Goal: Transaction & Acquisition: Purchase product/service

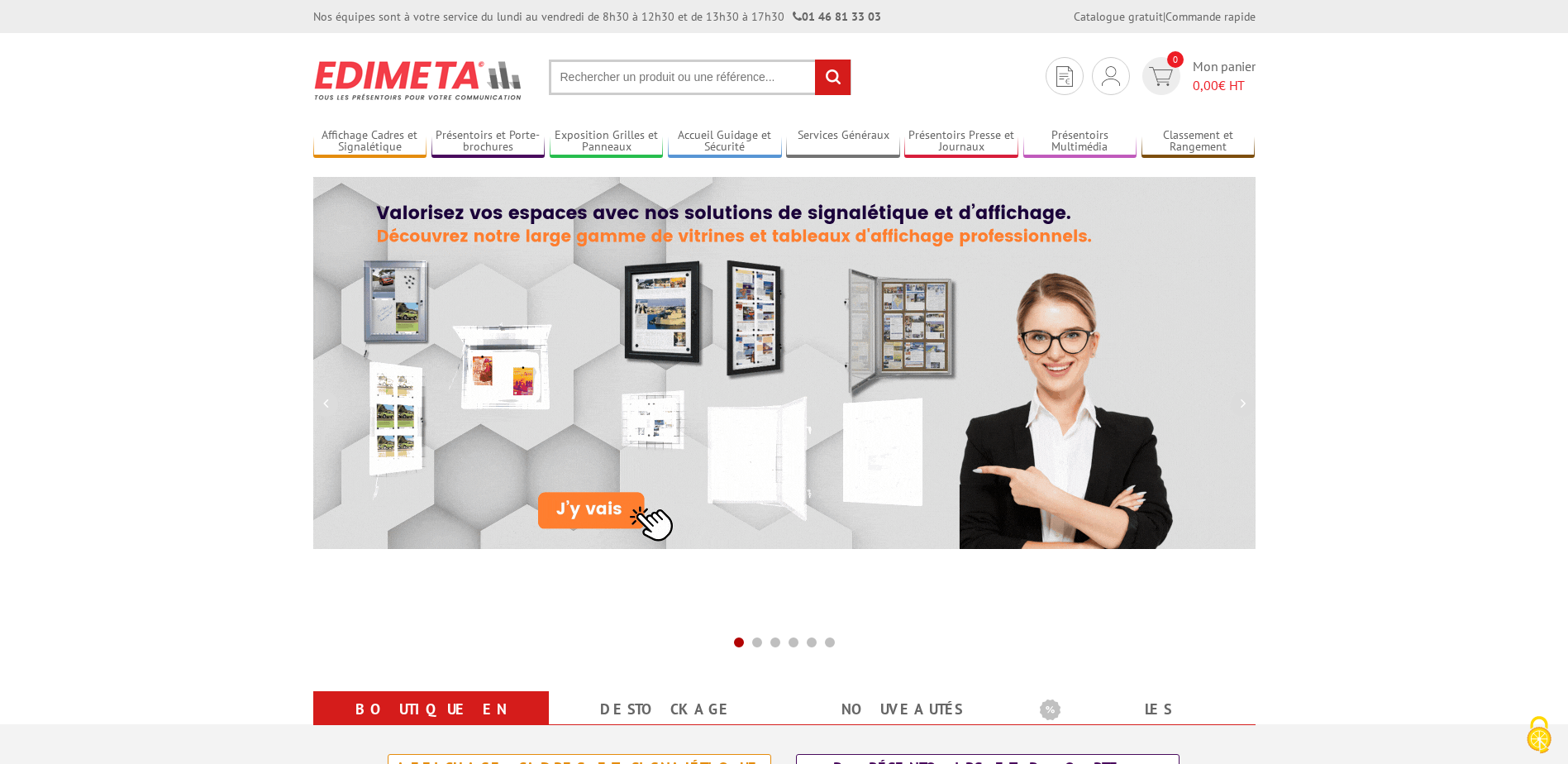
click at [619, 78] on input "text" at bounding box center [700, 77] width 302 height 36
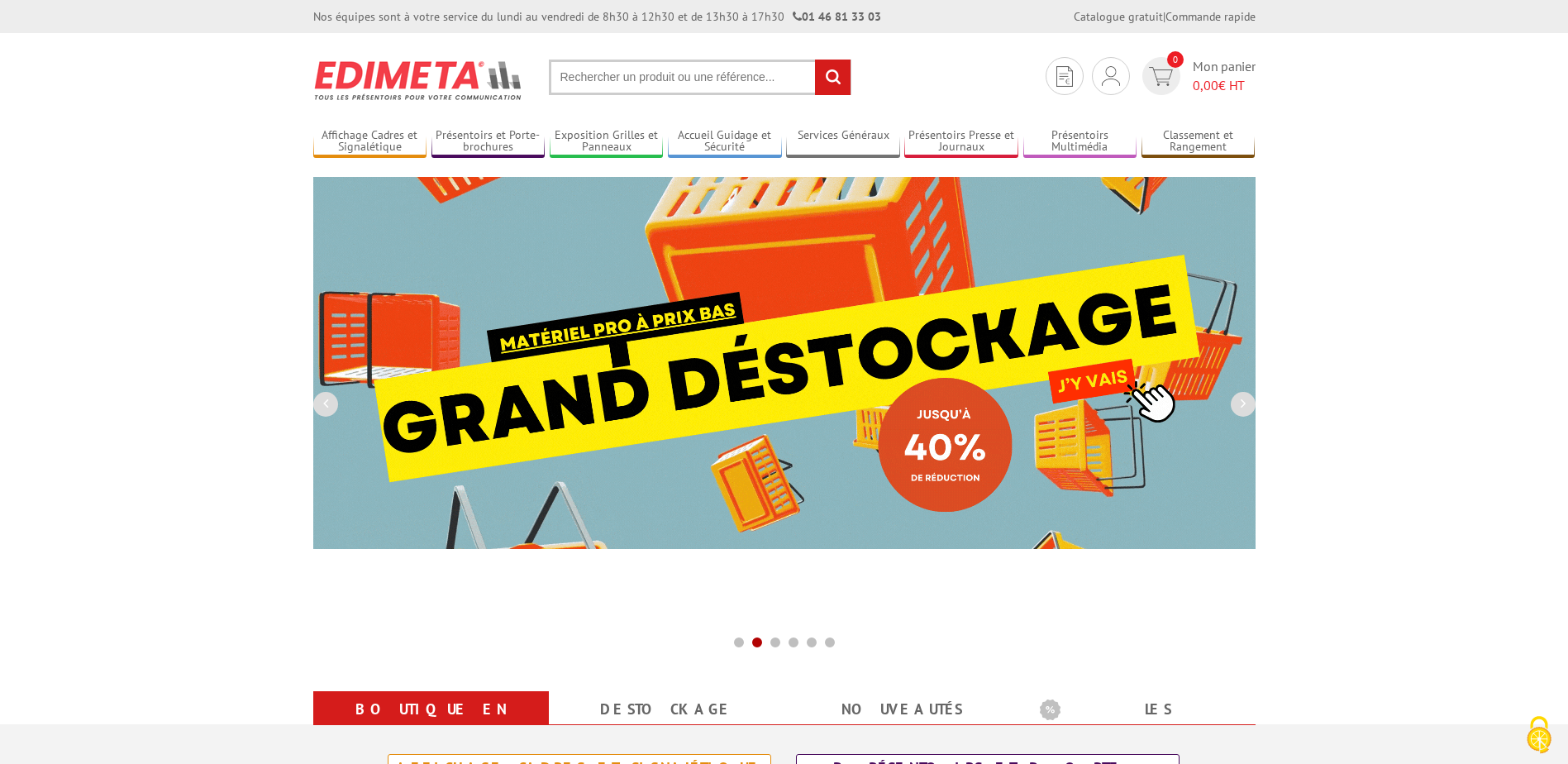
click at [619, 78] on input "text" at bounding box center [700, 77] width 302 height 36
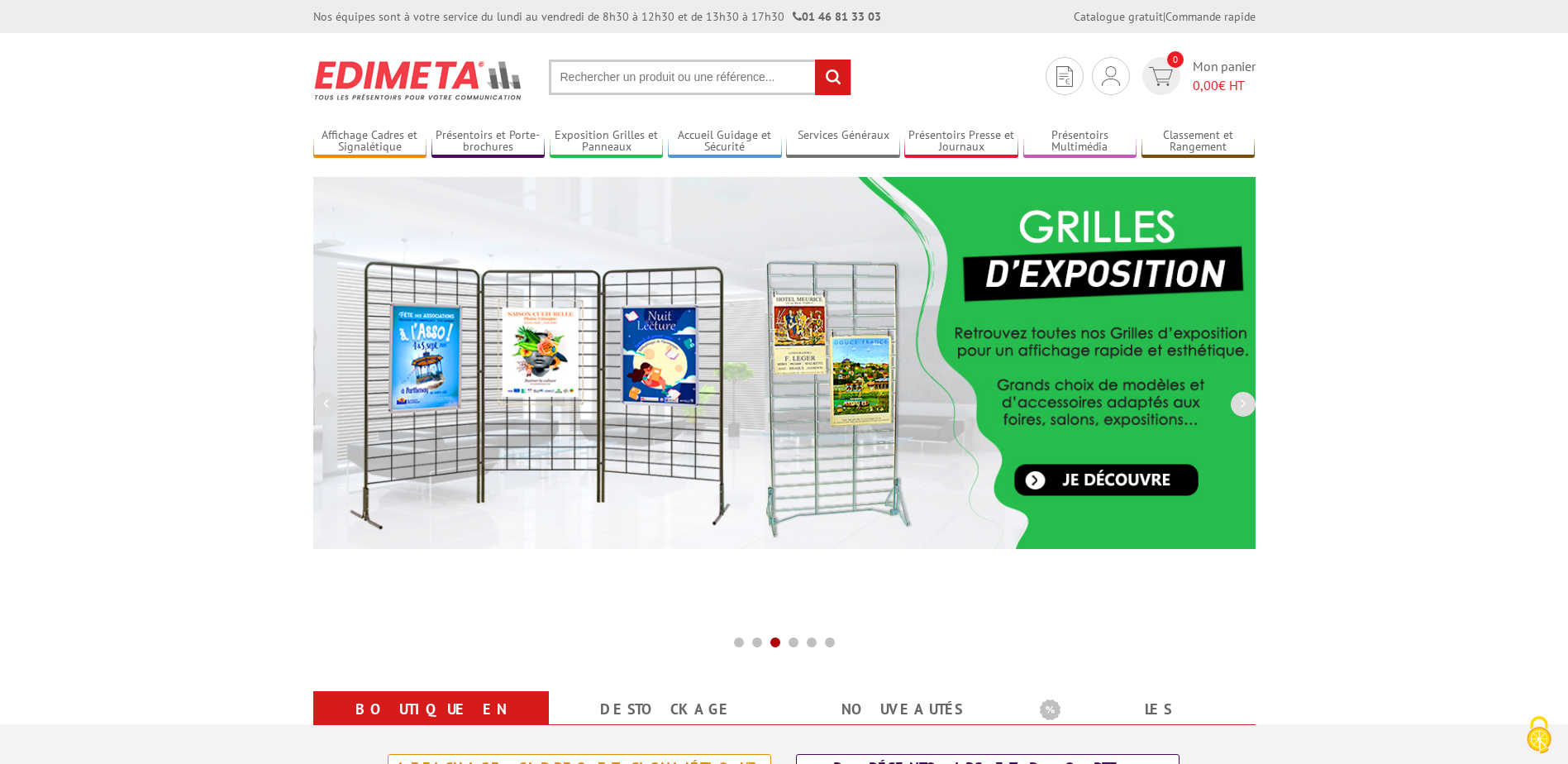
click at [619, 78] on input "text" at bounding box center [700, 77] width 302 height 36
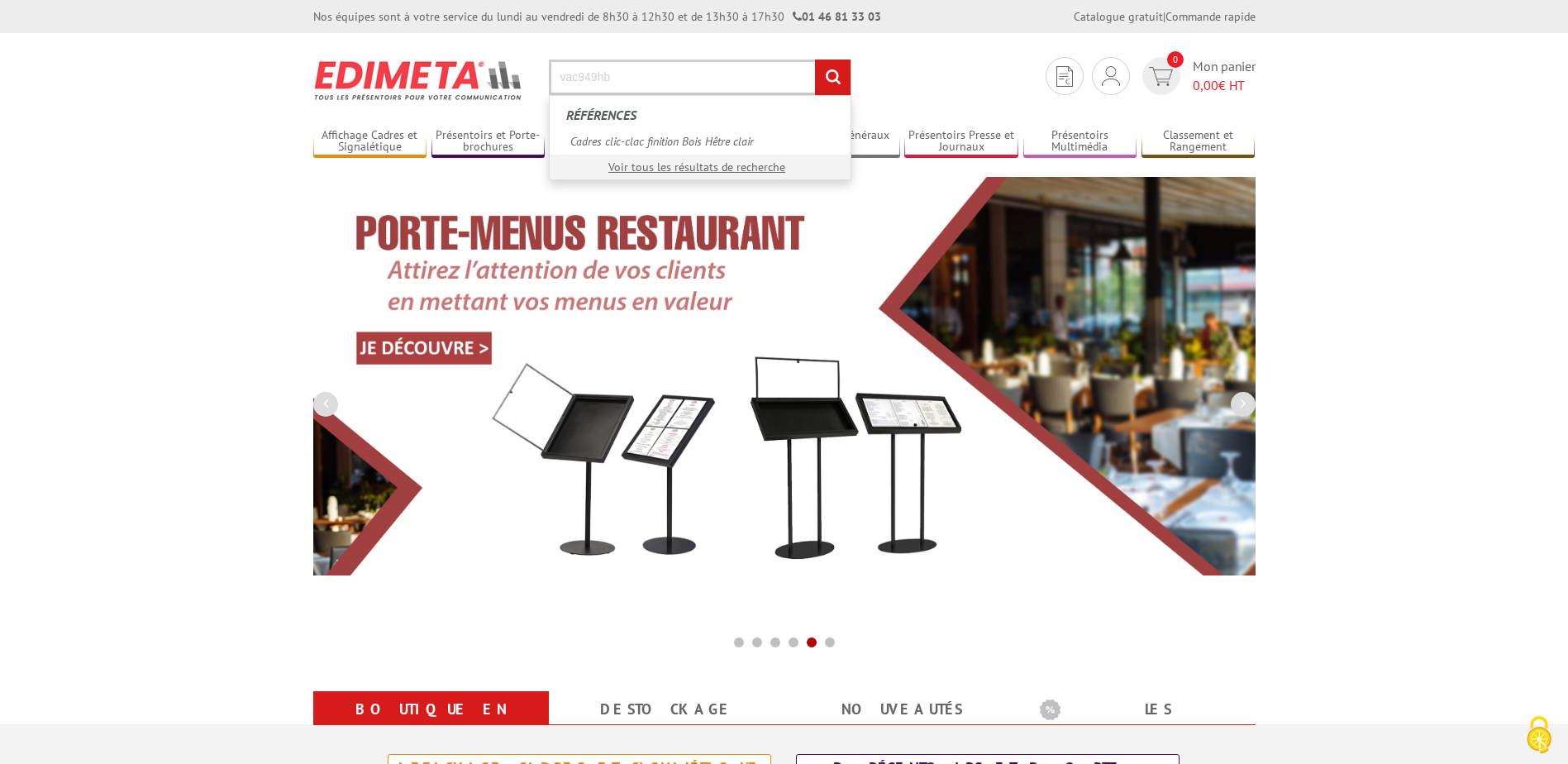
drag, startPoint x: 663, startPoint y: 78, endPoint x: 474, endPoint y: 88, distance: 189.3
click at [474, 88] on section "Je me connecte Nouveau client ? Inscrivez-vous 0 Mon panier 0,00 € HT vac949hb …" at bounding box center [785, 72] width 943 height 78
click at [684, 77] on input "vac949hb" at bounding box center [700, 77] width 302 height 36
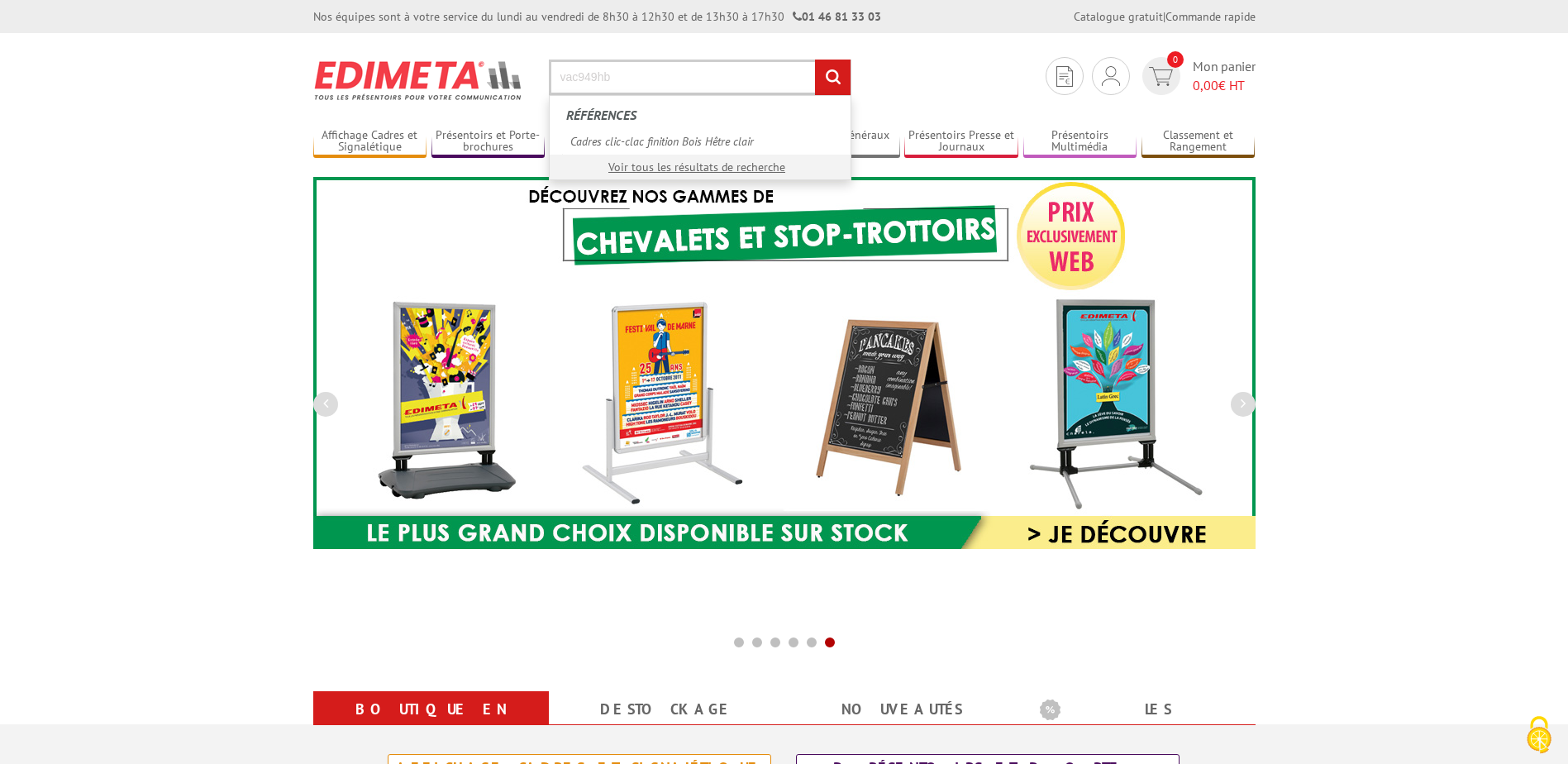
type input "vac949hb"
click at [815, 60] on input "rechercher" at bounding box center [833, 77] width 36 height 36
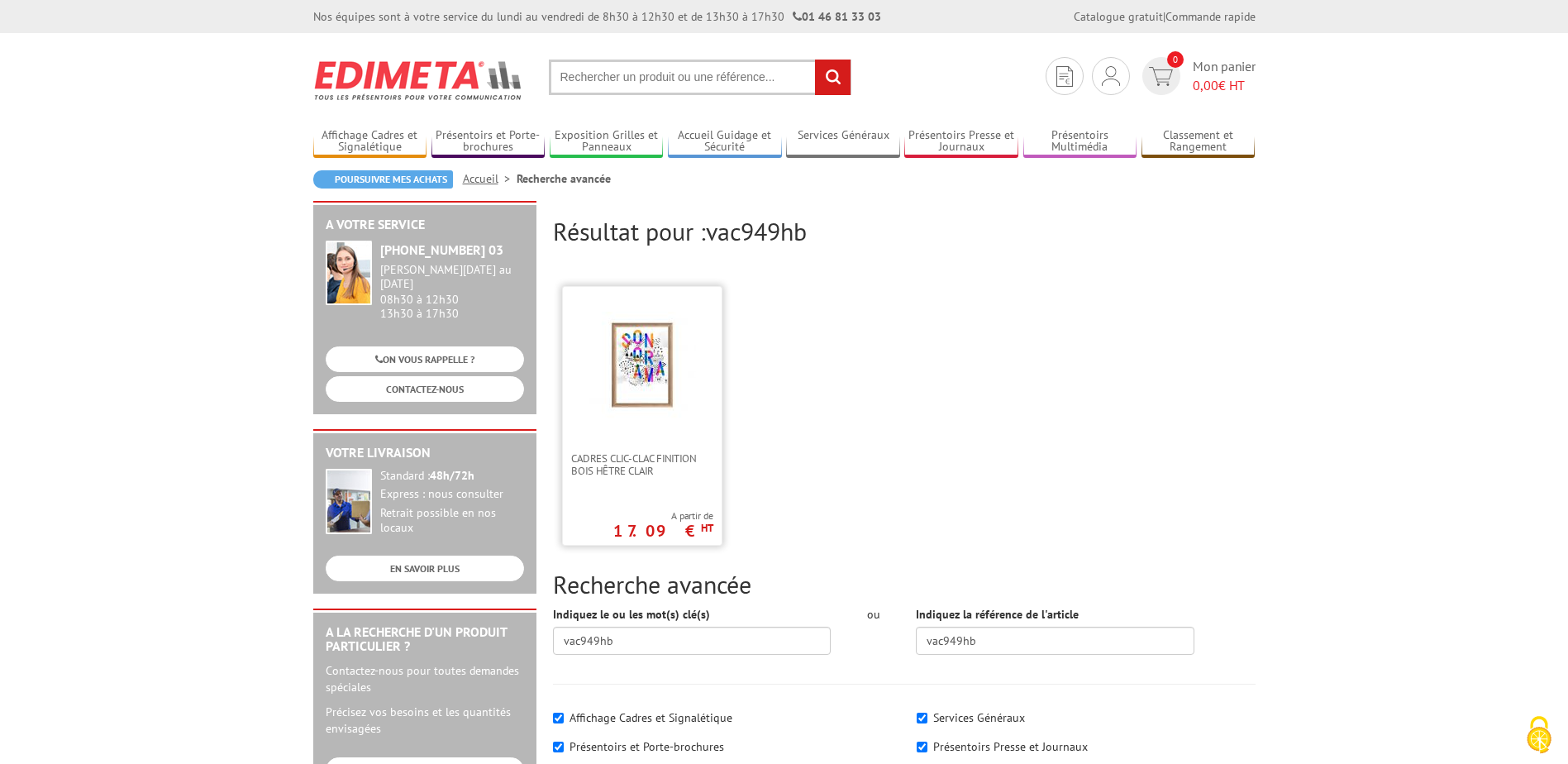
click at [664, 363] on img at bounding box center [642, 366] width 107 height 107
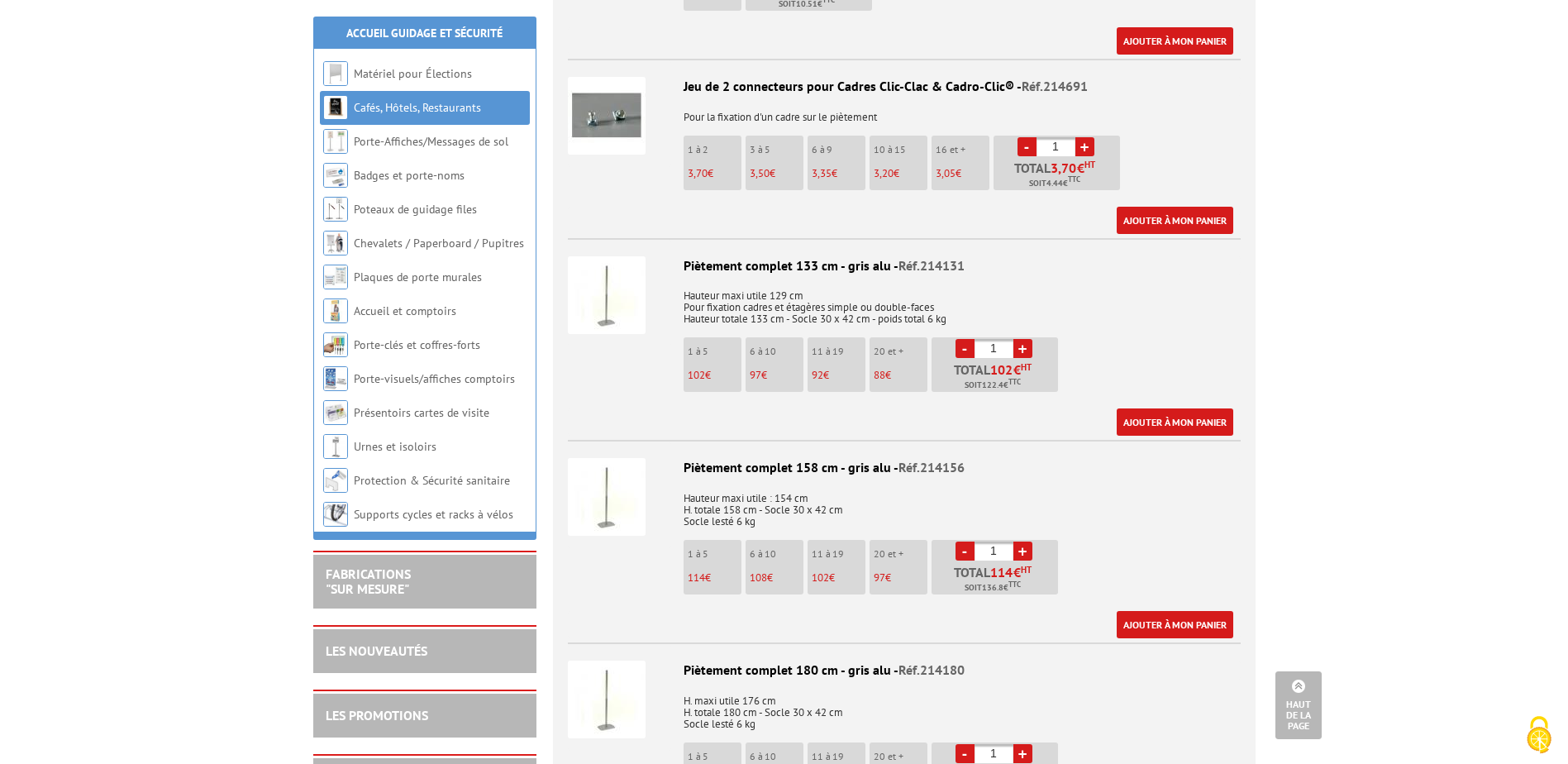
scroll to position [3389, 0]
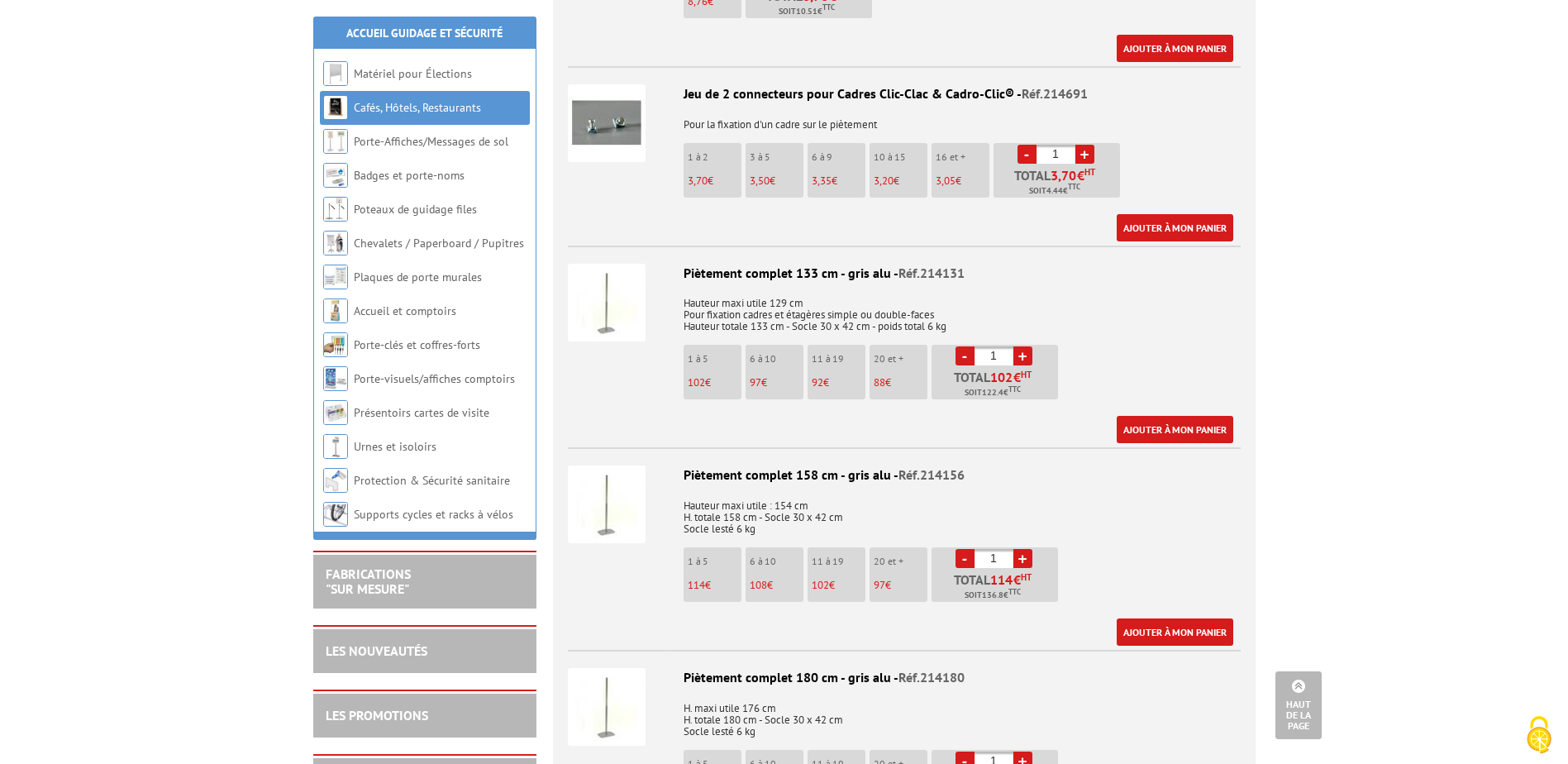
click at [615, 305] on img at bounding box center [607, 302] width 78 height 78
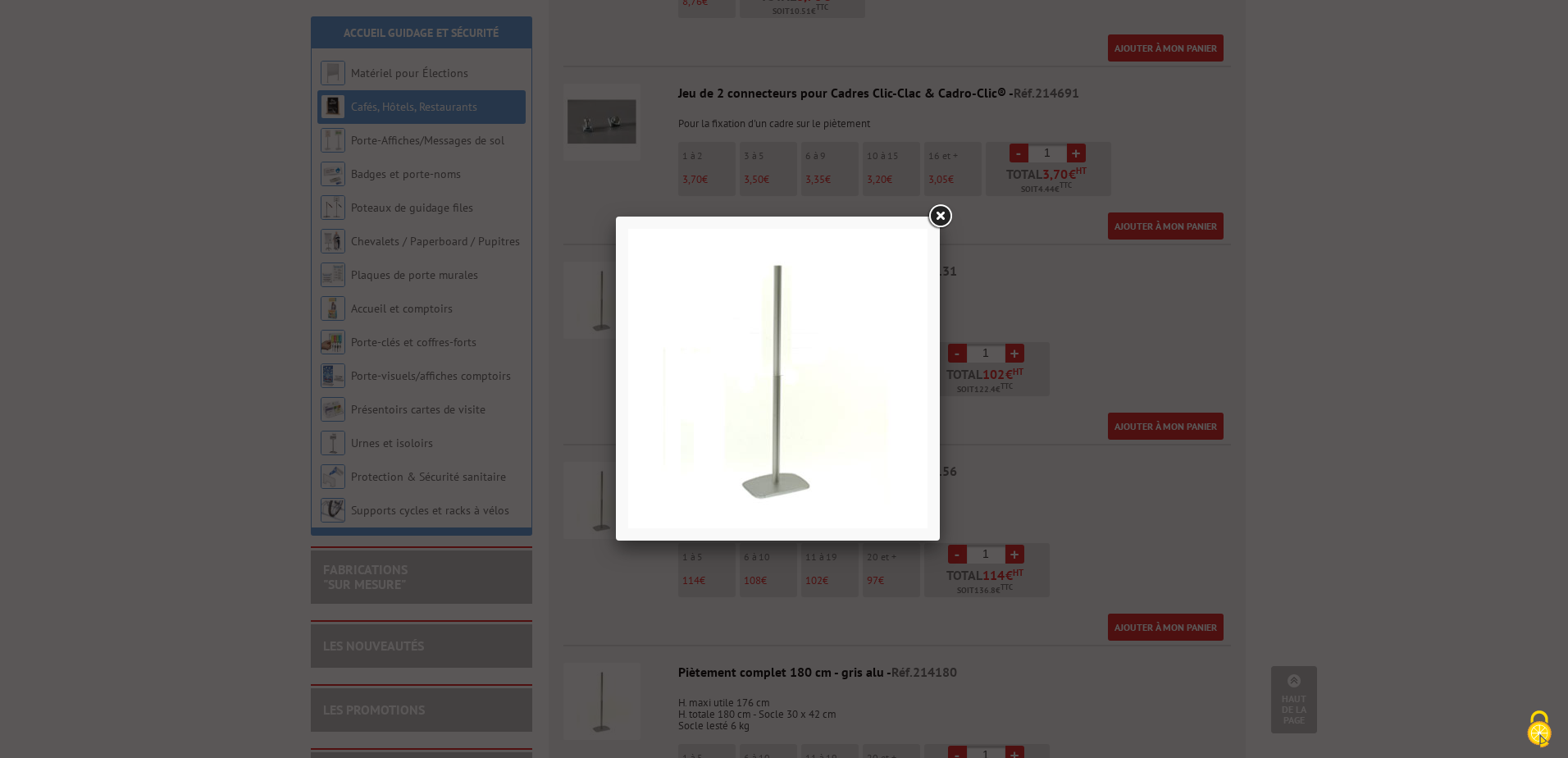
click at [783, 287] on img at bounding box center [778, 378] width 299 height 299
click at [783, 314] on img at bounding box center [778, 378] width 299 height 299
click at [946, 217] on link at bounding box center [940, 217] width 29 height 29
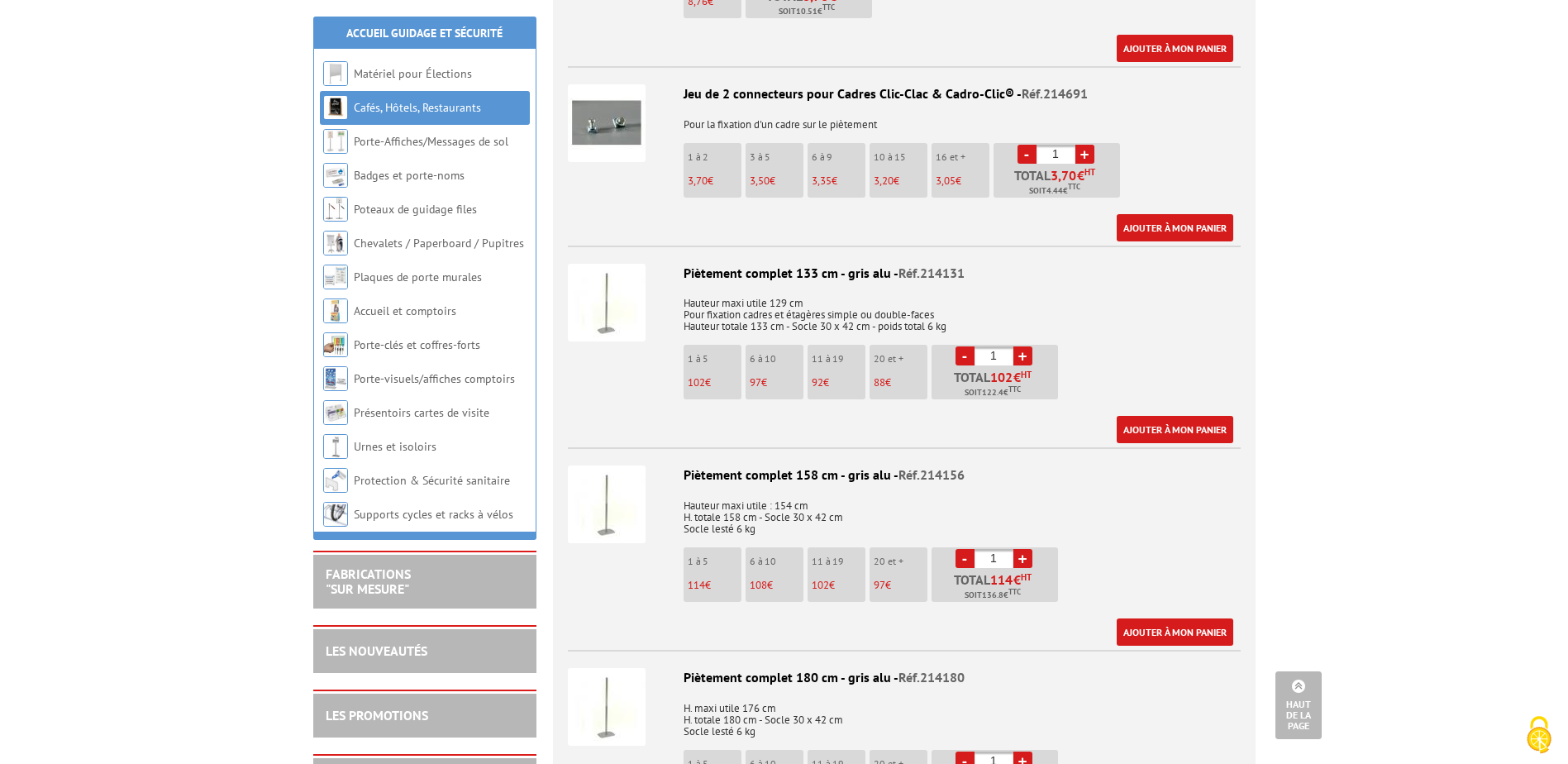
click at [772, 269] on div "Piètement complet 133 cm - gris alu - Réf.214131" at bounding box center [904, 273] width 673 height 19
click at [632, 307] on img at bounding box center [607, 302] width 78 height 78
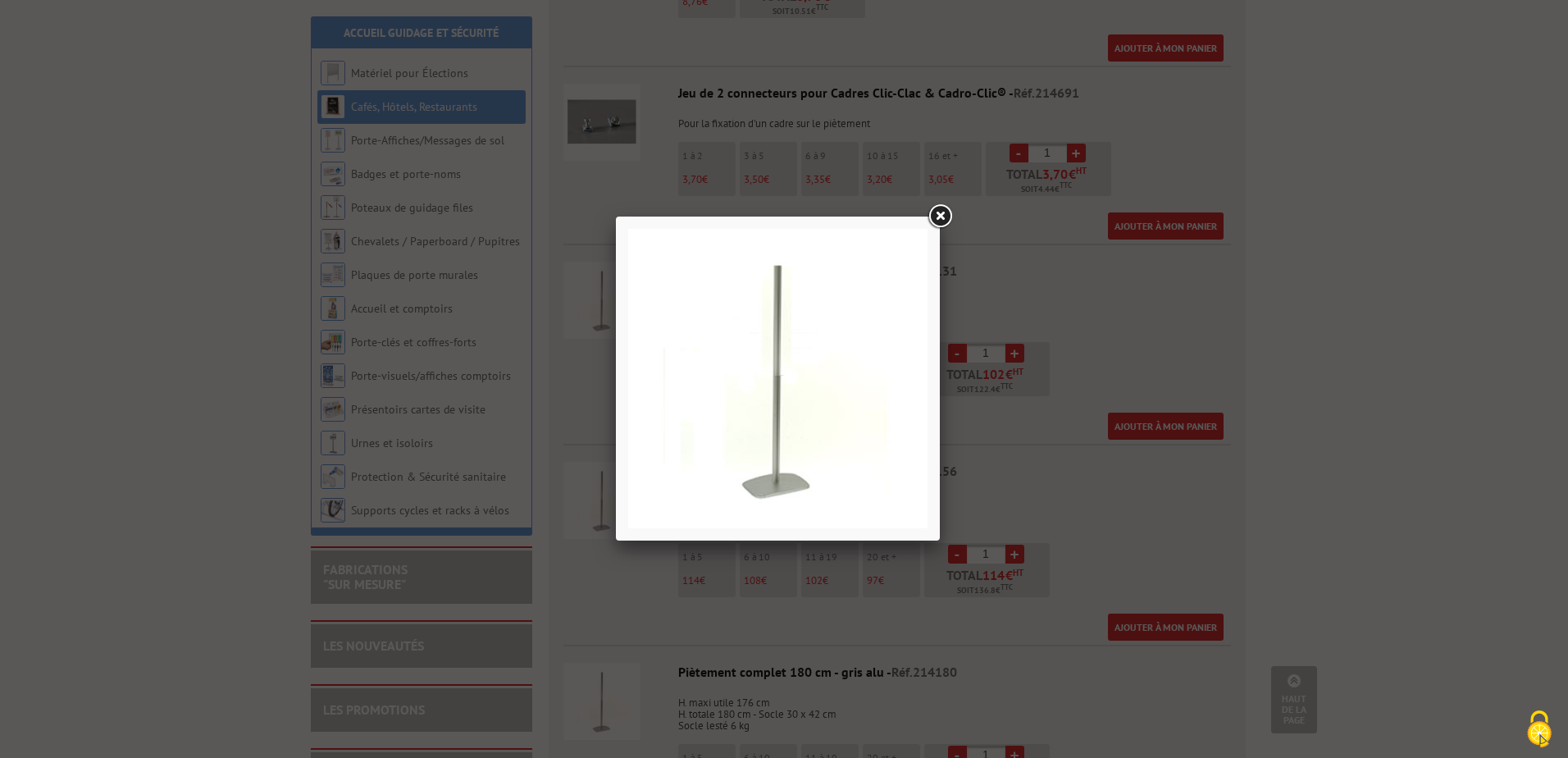
click at [775, 288] on img at bounding box center [778, 378] width 299 height 299
click at [937, 207] on link at bounding box center [940, 217] width 29 height 29
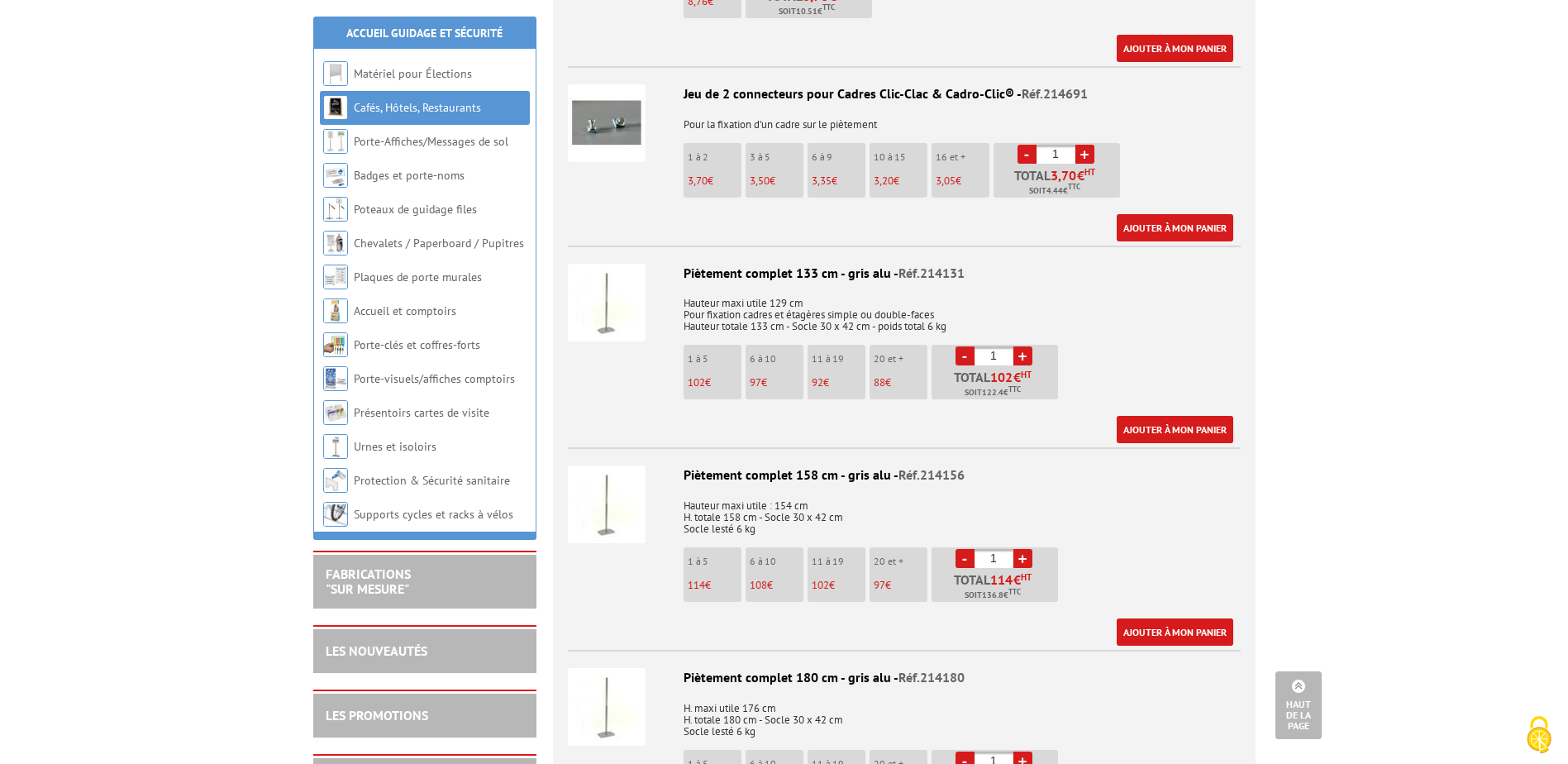
click at [846, 269] on div "Piètement complet 133 cm - gris alu - Réf.214131" at bounding box center [904, 273] width 673 height 19
drag, startPoint x: 967, startPoint y: 268, endPoint x: 921, endPoint y: 280, distance: 47.5
click at [921, 280] on div "Piètement complet 133 cm - gris alu - Réf.214131" at bounding box center [904, 273] width 673 height 19
copy span "214131"
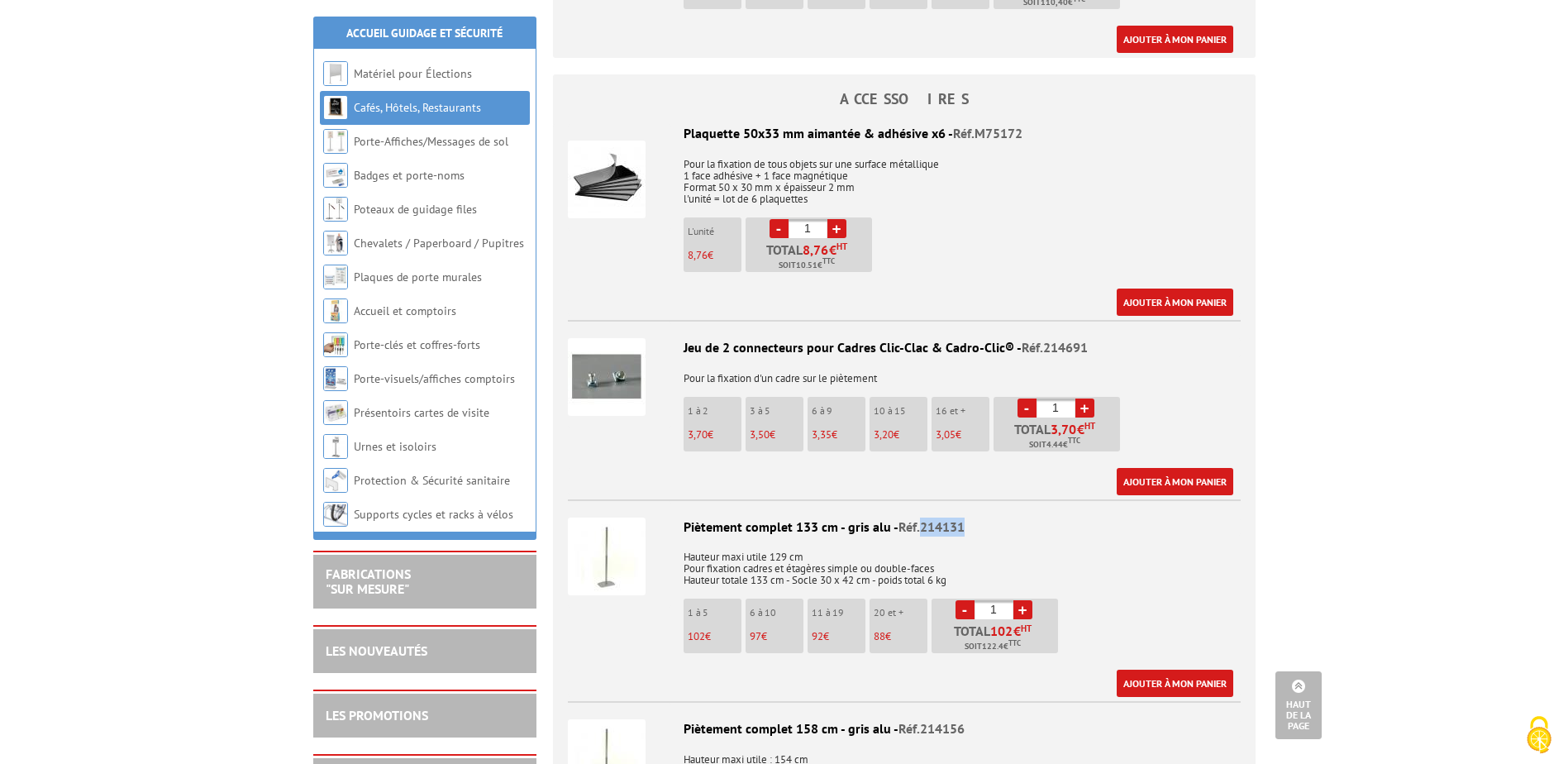
scroll to position [3141, 0]
